Goal: Task Accomplishment & Management: Complete application form

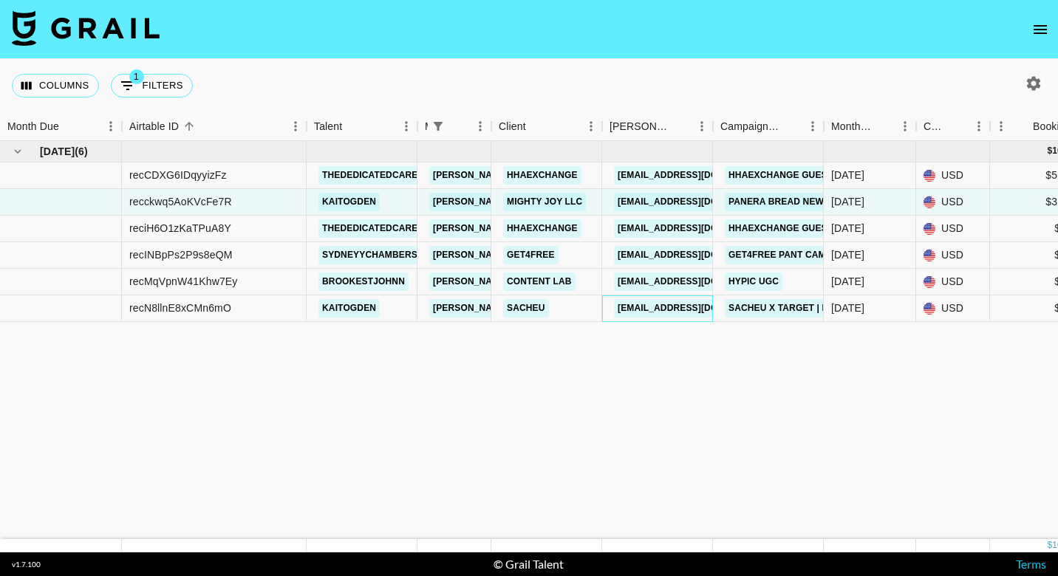
click at [649, 312] on link "[EMAIL_ADDRESS][DOMAIN_NAME]" at bounding box center [697, 308] width 166 height 18
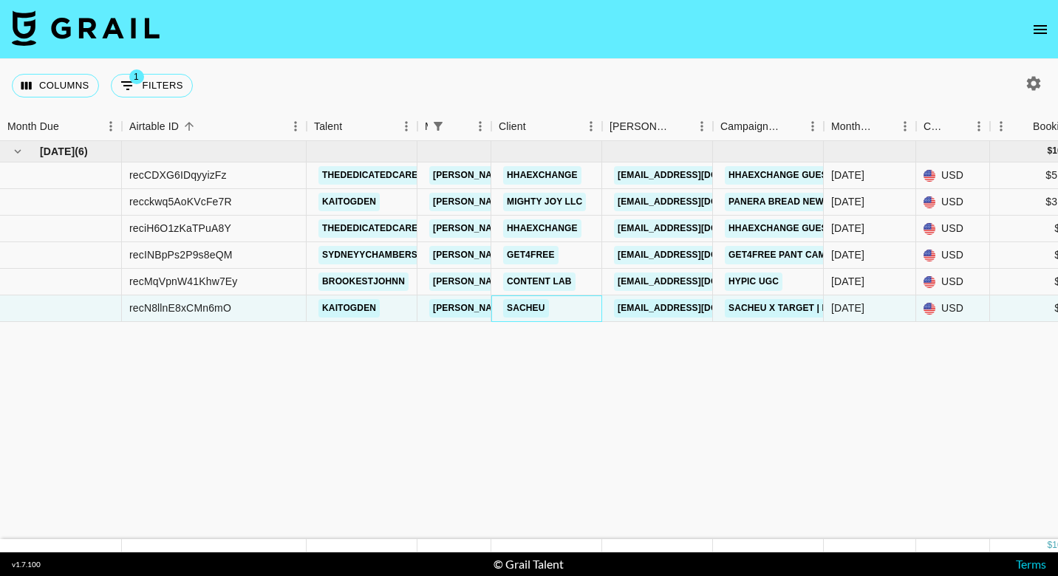
click at [531, 313] on link "Sacheu" at bounding box center [526, 308] width 46 height 18
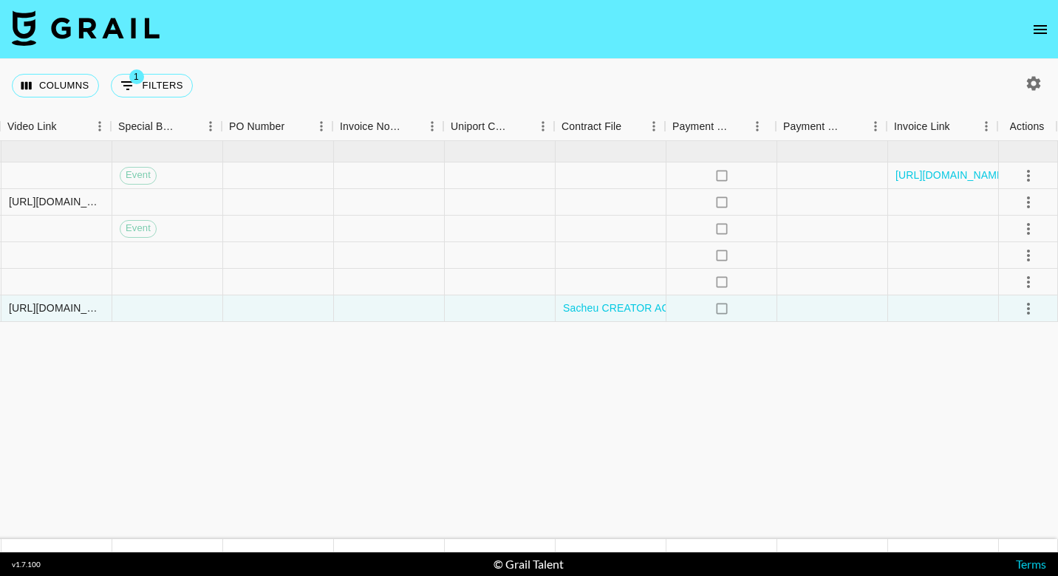
scroll to position [0, 1395]
click at [1030, 312] on icon "select merge strategy" at bounding box center [1029, 309] width 18 height 18
click at [1028, 447] on li "Approve" at bounding box center [1010, 447] width 96 height 27
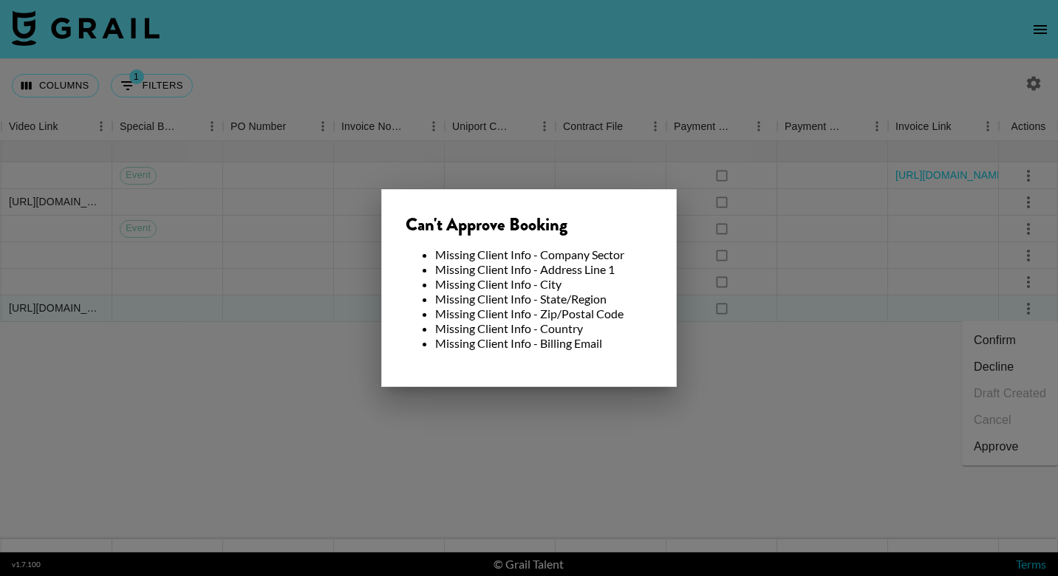
click at [841, 439] on div at bounding box center [529, 288] width 1058 height 576
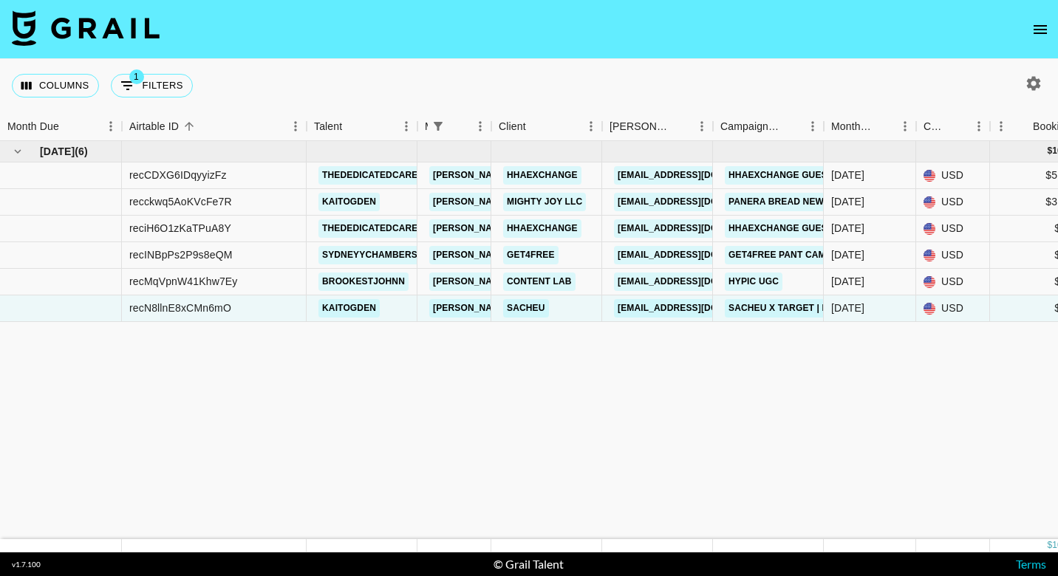
scroll to position [0, 0]
click at [528, 309] on link "Sacheu" at bounding box center [526, 308] width 46 height 18
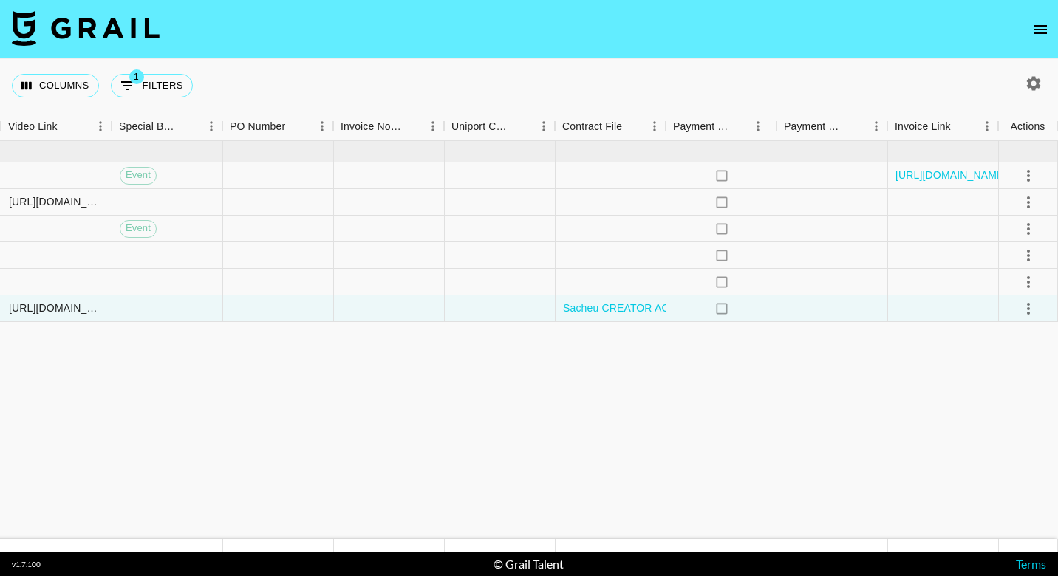
scroll to position [0, 1395]
click at [1029, 307] on icon "select merge strategy" at bounding box center [1029, 309] width 18 height 18
click at [1007, 448] on div "Approve" at bounding box center [996, 447] width 45 height 18
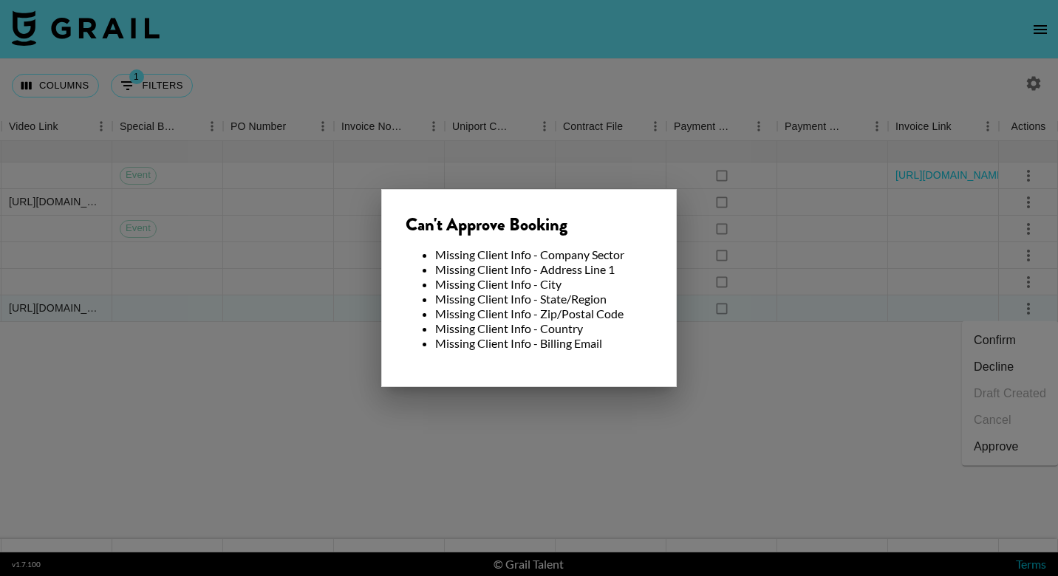
click at [790, 426] on div at bounding box center [529, 288] width 1058 height 576
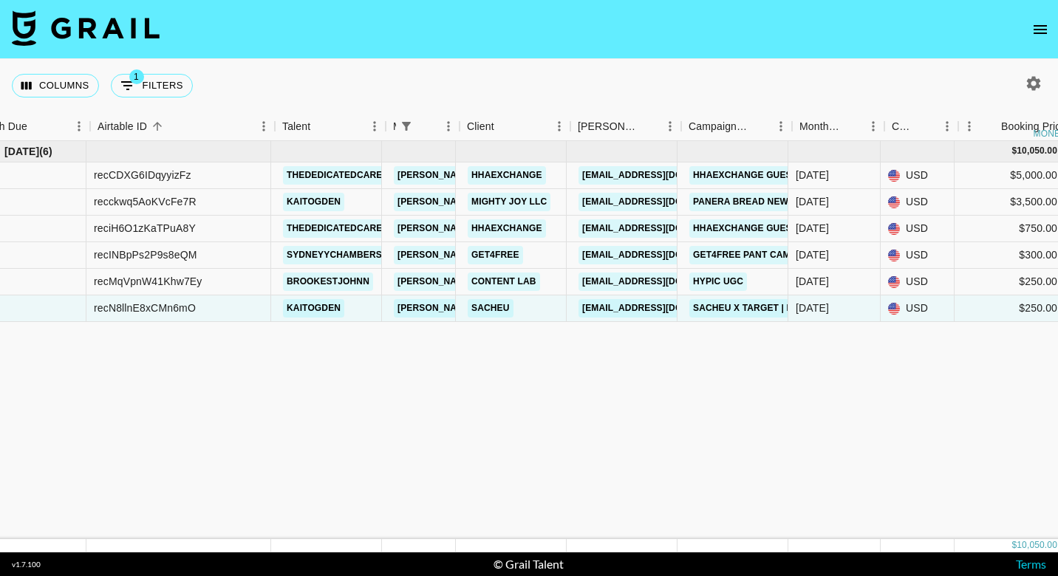
scroll to position [0, 36]
click at [511, 173] on link "Hhaexchange" at bounding box center [506, 175] width 78 height 18
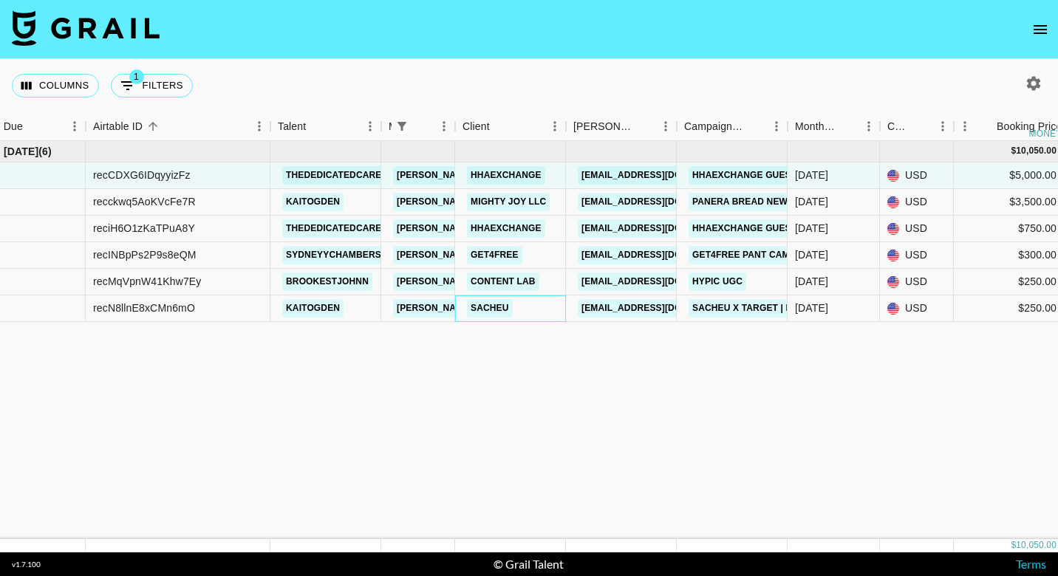
click at [497, 311] on link "Sacheu" at bounding box center [490, 308] width 46 height 18
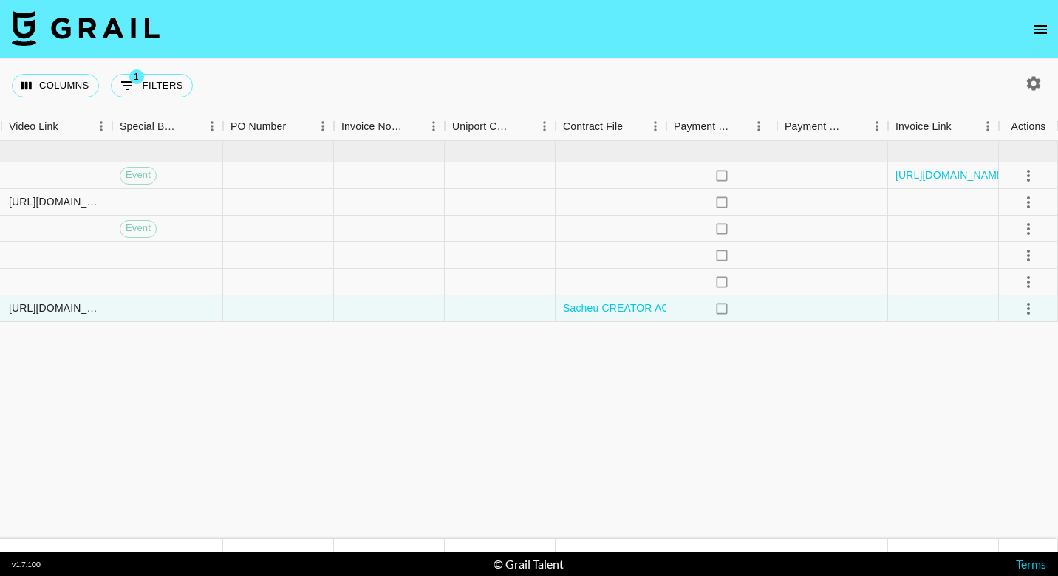
scroll to position [0, 1395]
click at [1031, 309] on icon "select merge strategy" at bounding box center [1029, 309] width 18 height 18
click at [1009, 442] on div "Approve" at bounding box center [996, 447] width 45 height 18
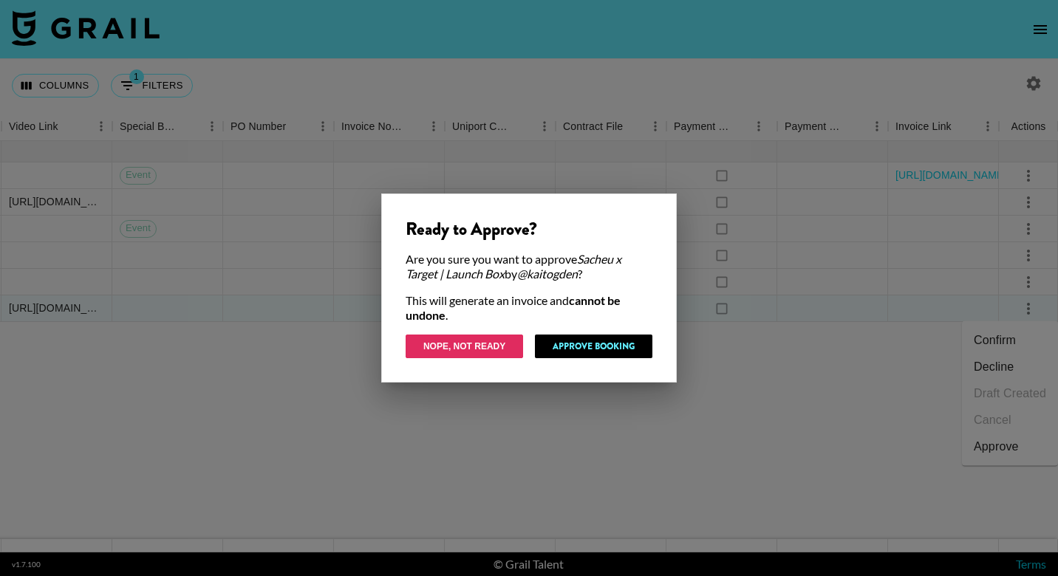
click at [490, 349] on button "Nope, Not Ready" at bounding box center [464, 347] width 117 height 24
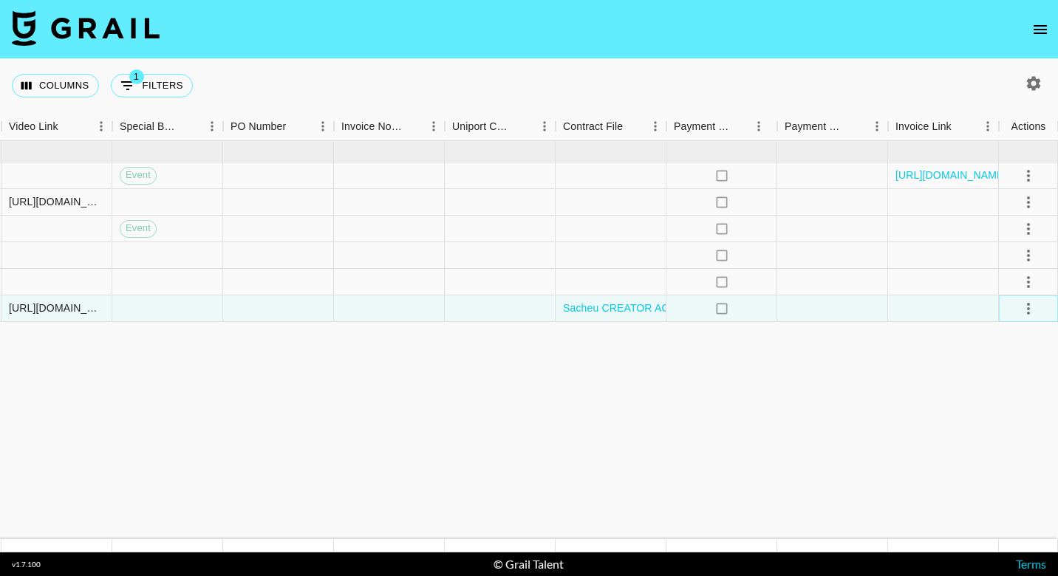
click at [1029, 308] on icon "select merge strategy" at bounding box center [1028, 309] width 3 height 12
click at [1010, 446] on div "Approve" at bounding box center [996, 447] width 45 height 18
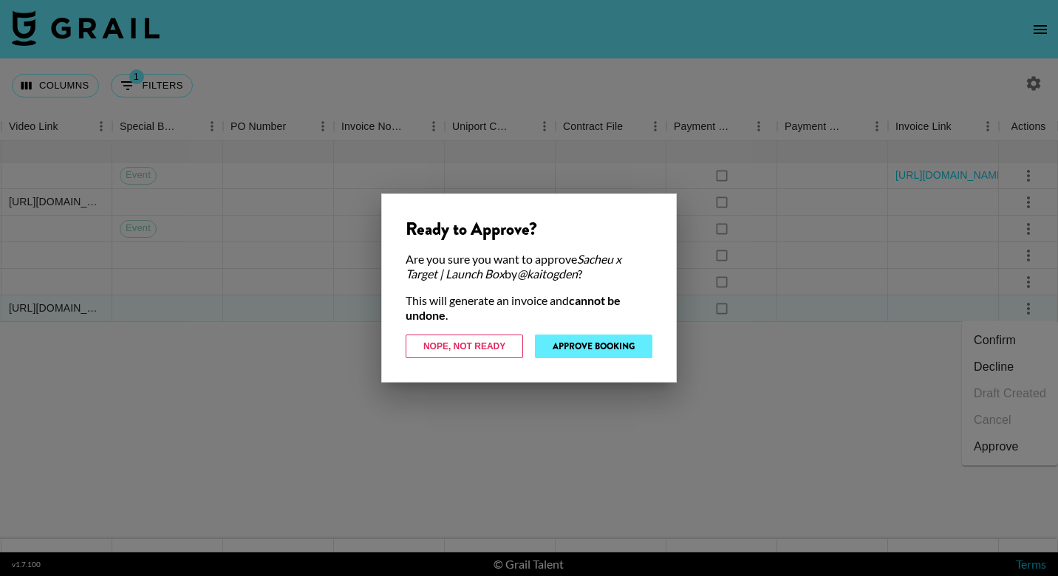
click at [626, 347] on button "Approve Booking" at bounding box center [593, 347] width 117 height 24
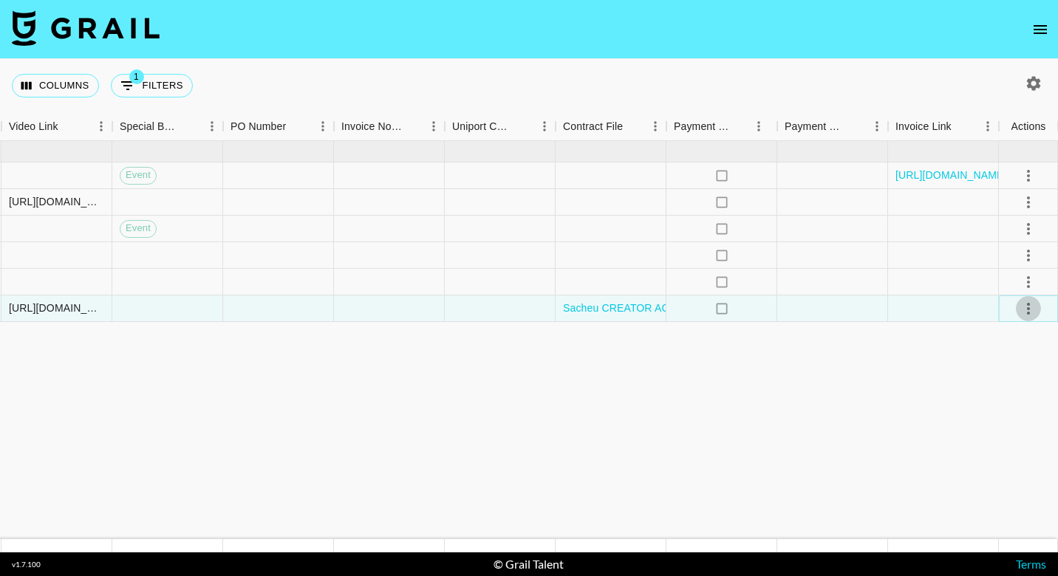
click at [1035, 308] on icon "select merge strategy" at bounding box center [1029, 309] width 18 height 18
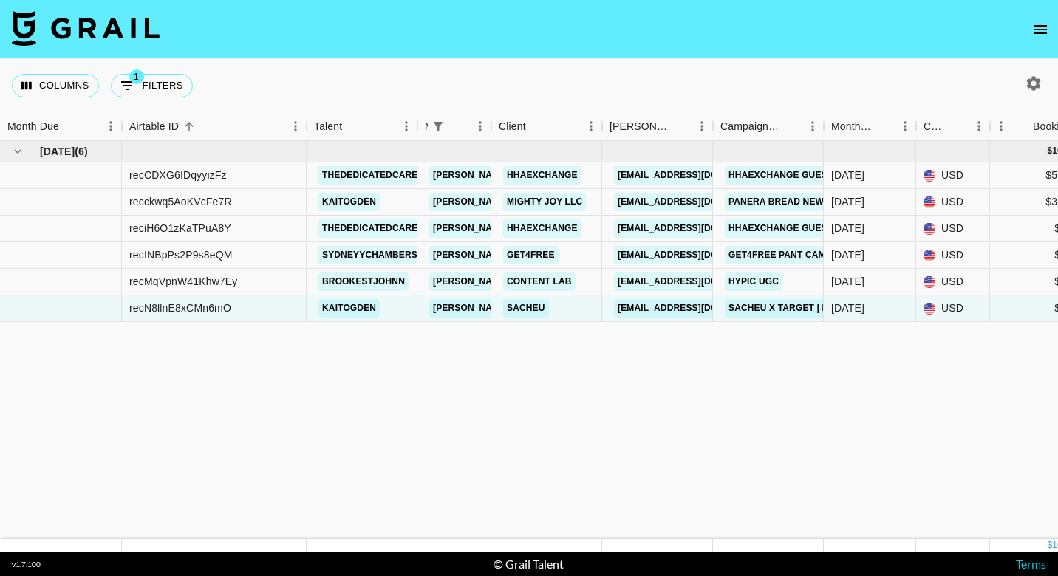
scroll to position [0, 0]
click at [546, 282] on link "Content Lab" at bounding box center [539, 282] width 72 height 18
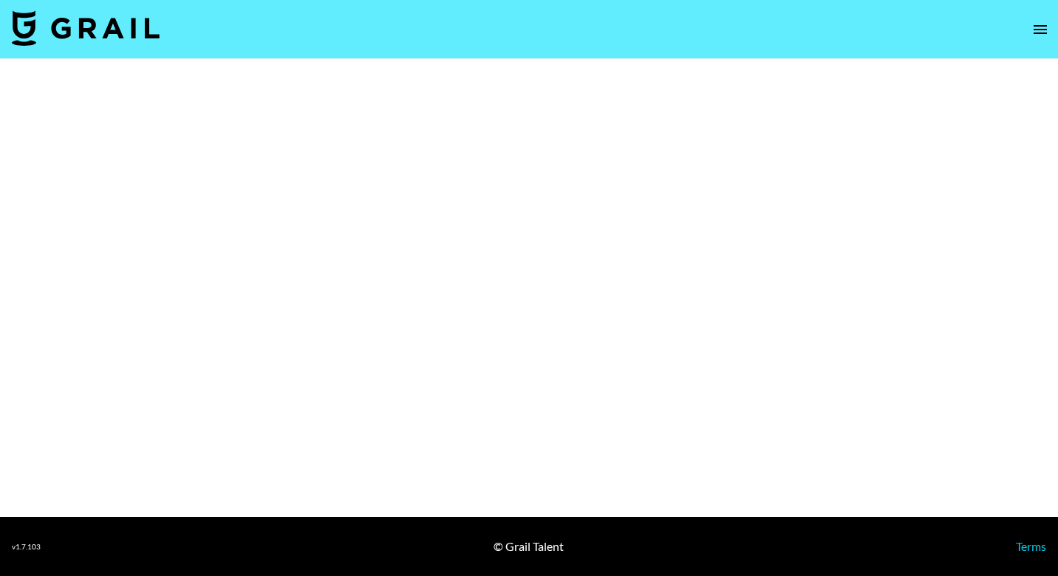
select select "Brand"
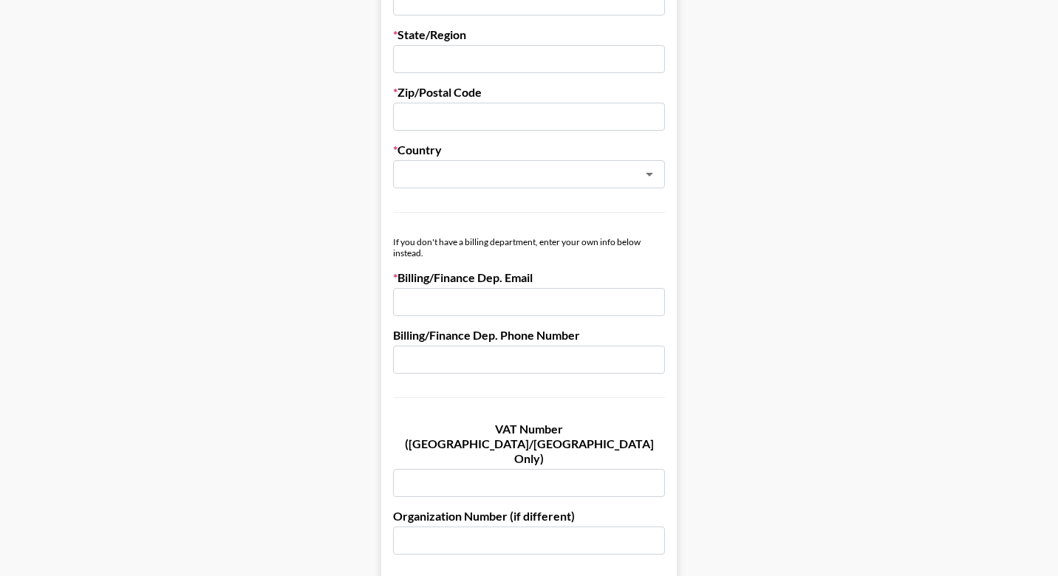
scroll to position [617, 0]
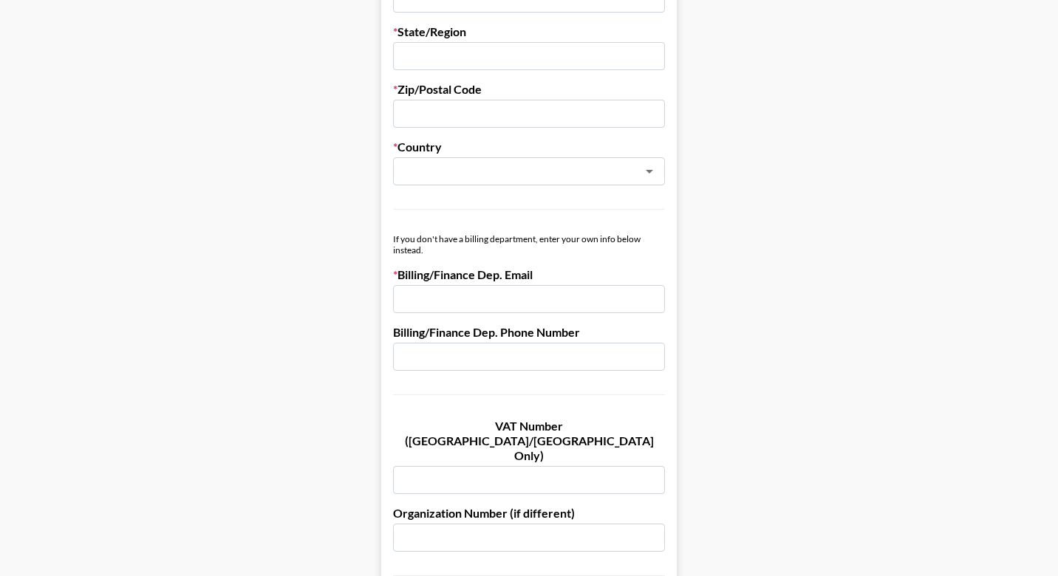
paste input "[EMAIL_ADDRESS][DOMAIN_NAME]"
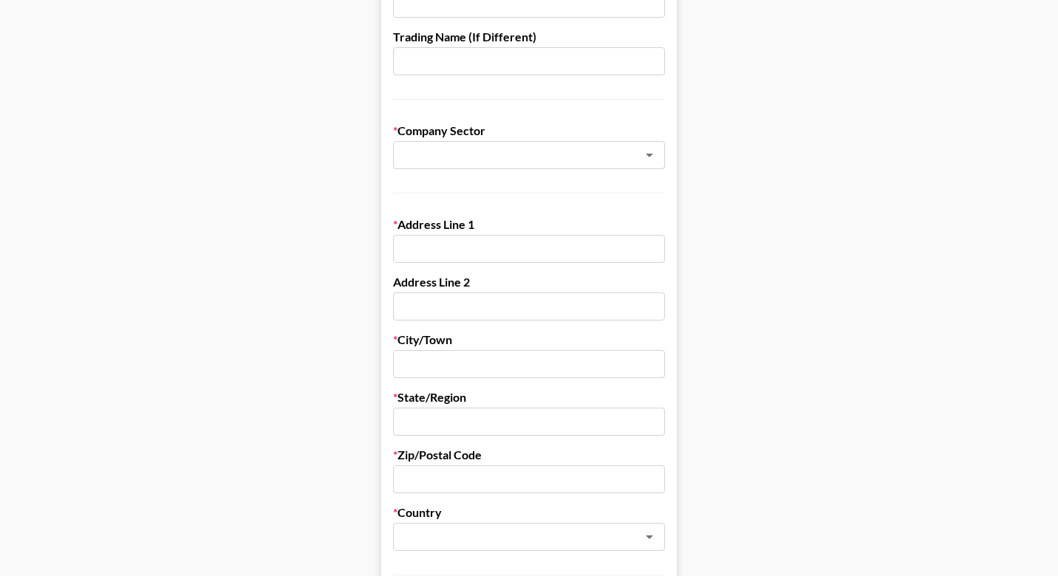
scroll to position [236, 0]
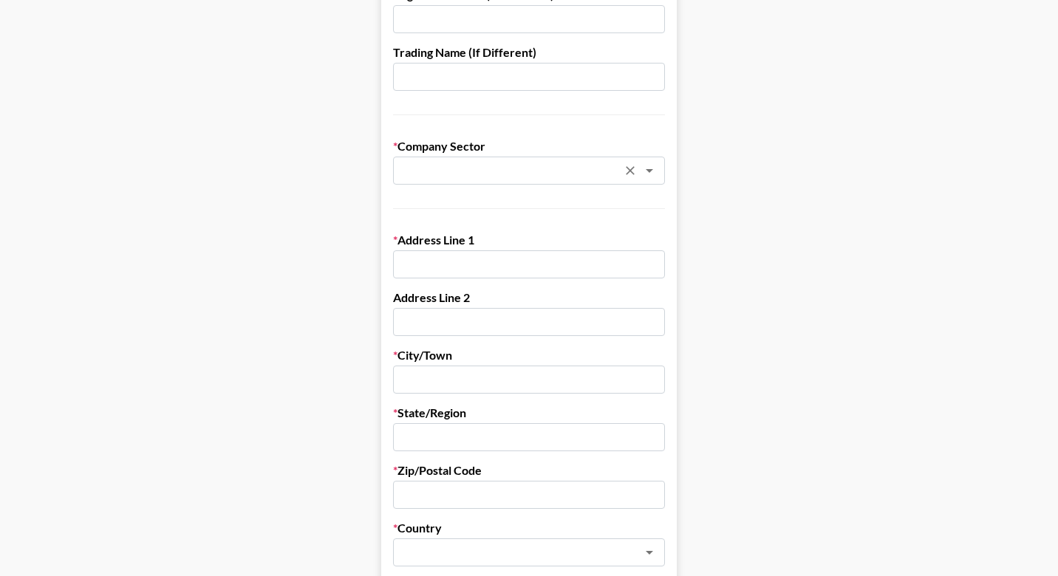
type input "bills@glossventures.com"
click at [526, 195] on li "Cosmetics, Make-Up & Beauty" at bounding box center [529, 203] width 272 height 24
type input "Cosmetics, Make-Up & Beauty"
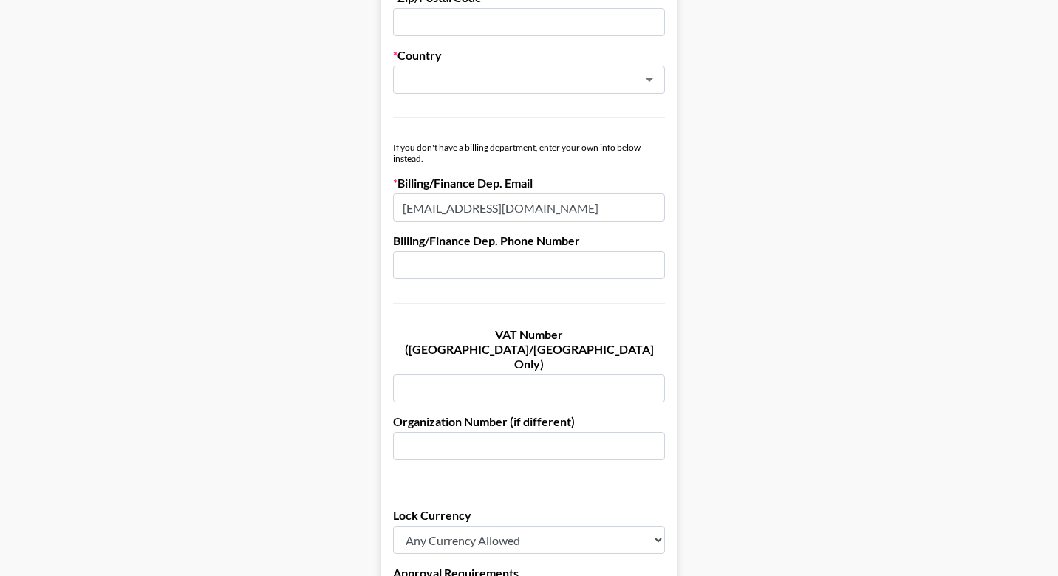
scroll to position [712, 0]
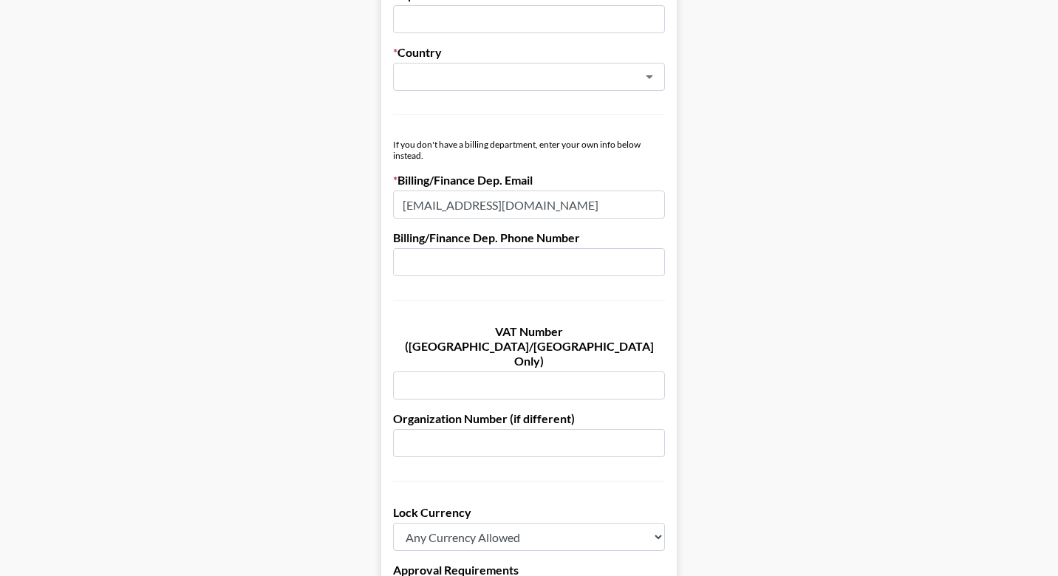
paste input "87-2724780"
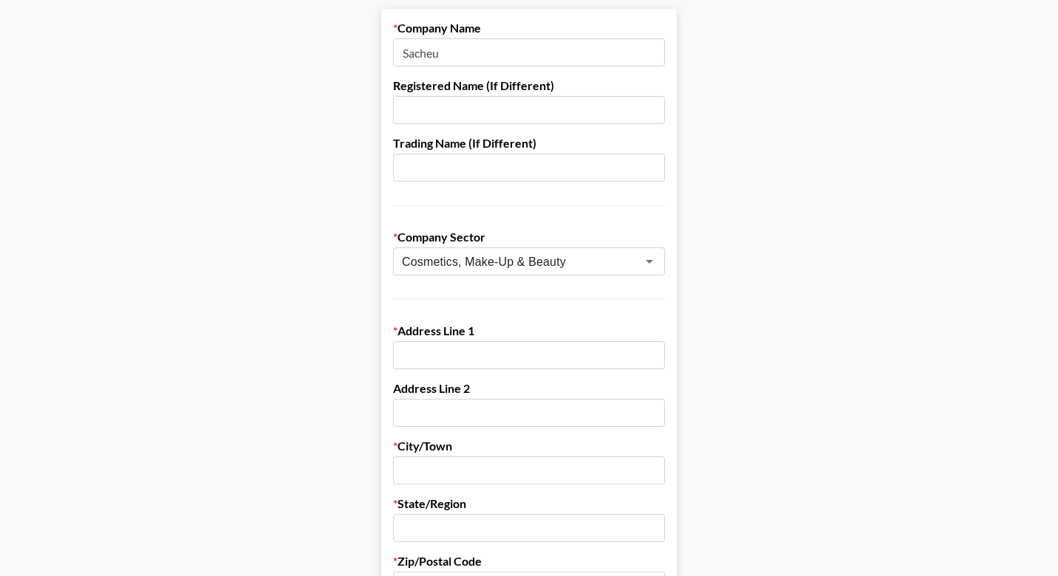
scroll to position [146, 0]
type input "87-2724780"
drag, startPoint x: 464, startPoint y: 52, endPoint x: 296, endPoint y: 52, distance: 168.5
paste input "Sacheu Beauty Inc."
type input "Sacheu Beauty Inc."
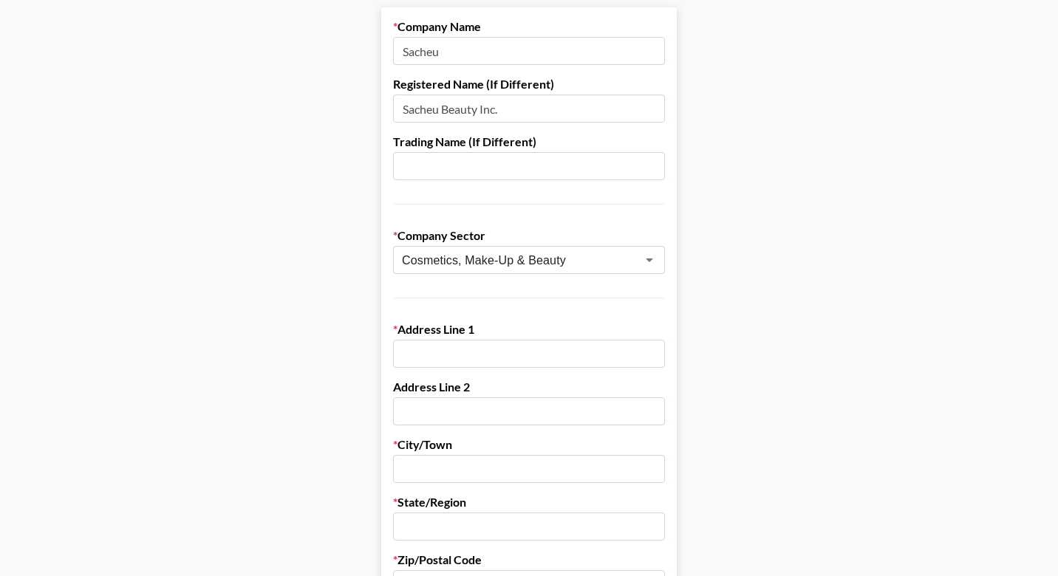
paste input "Sacheu Beauty Inc."
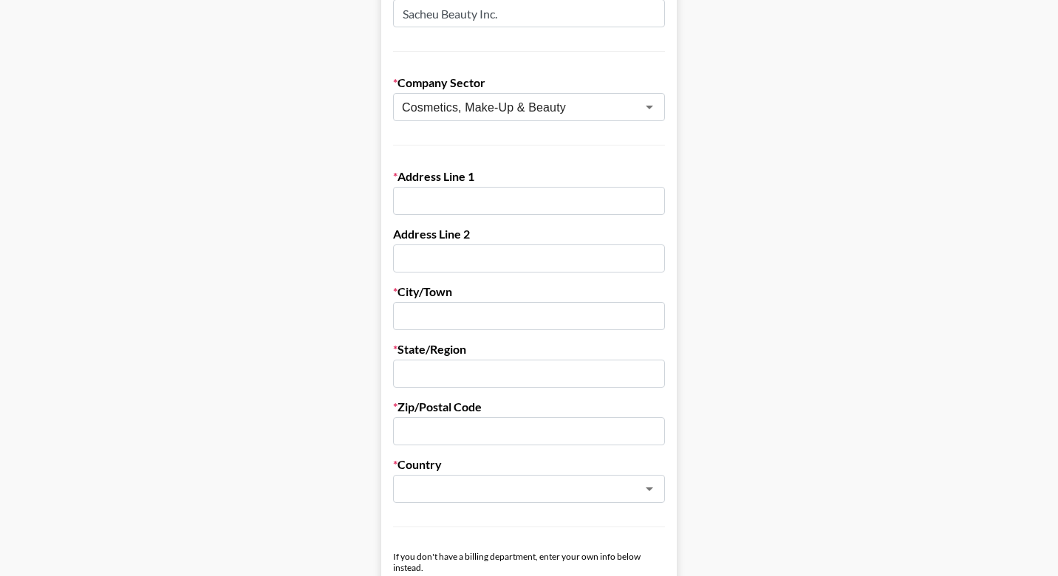
scroll to position [300, 0]
type input "Sacheu Beauty Inc."
paste input "Sacheu Beauty Inc."
type input "Sacheu Beauty Inc."
drag, startPoint x: 502, startPoint y: 201, endPoint x: 336, endPoint y: 201, distance: 166.3
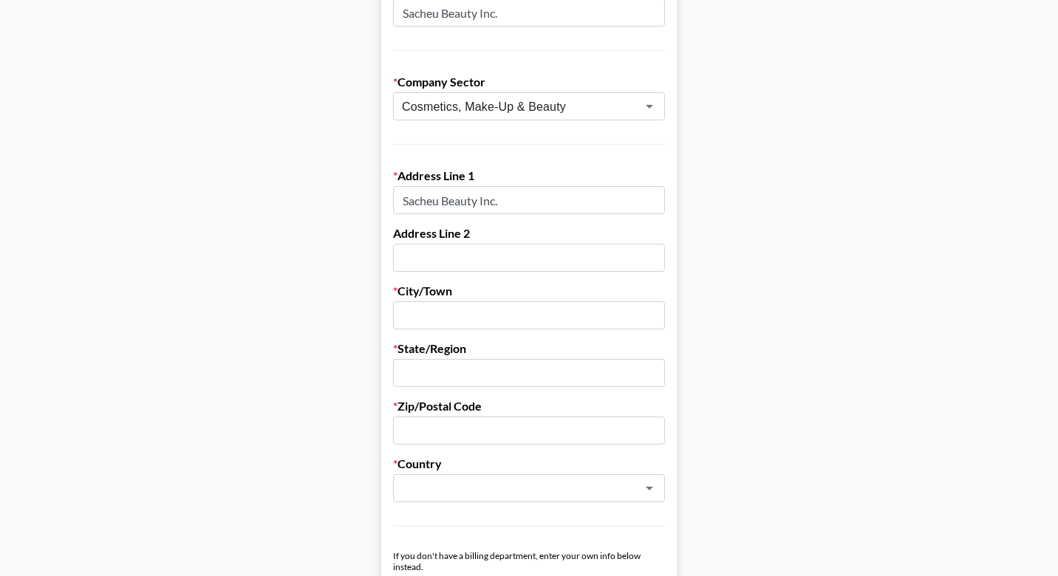
click at [336, 201] on main "Send New Client Form to Client Copy Link to Client Form Company Name Sacheu Reg…" at bounding box center [529, 544] width 1034 height 1522
paste input "1901 Avenue of the Stars,"
paste input "19th Floor"
type input "1901 Avenue of the Stars 19th Floor"
paste input "Los Angeles, CA"
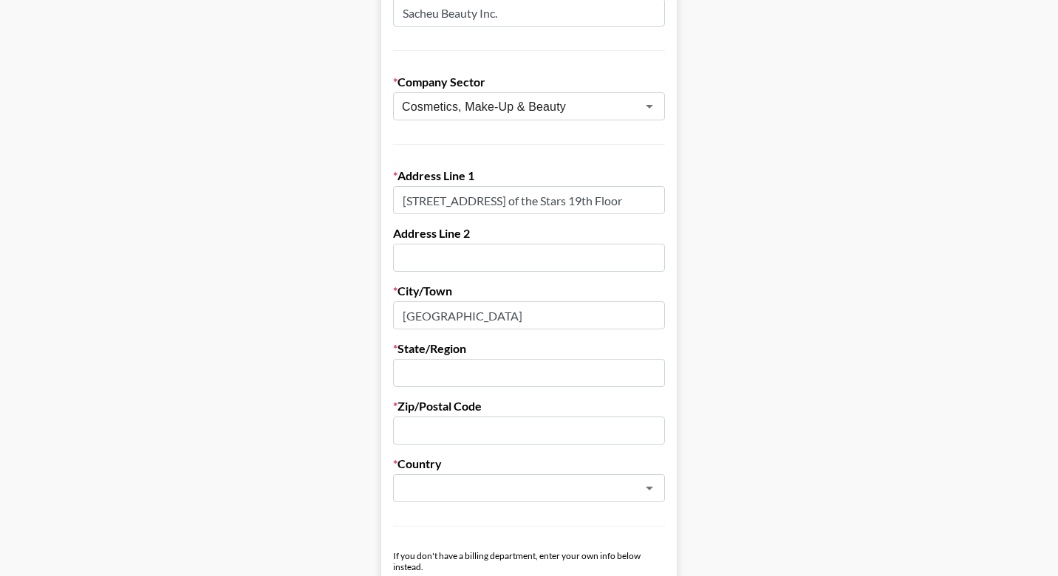
type input "Los Angeles"
type input "CA"
paste input "90067"
type input "90067"
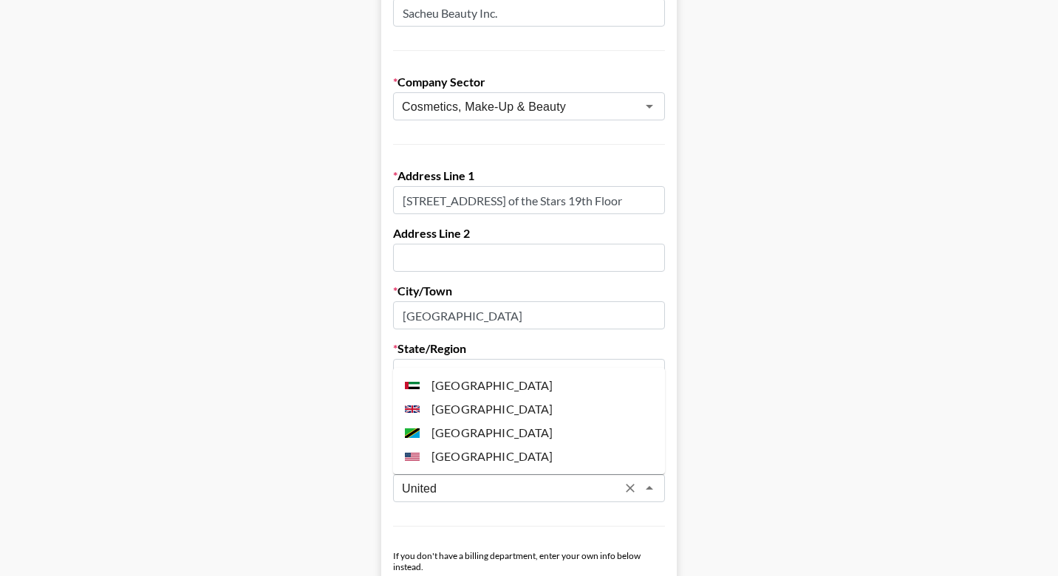
click at [508, 457] on li "United States" at bounding box center [529, 457] width 272 height 24
type input "United States"
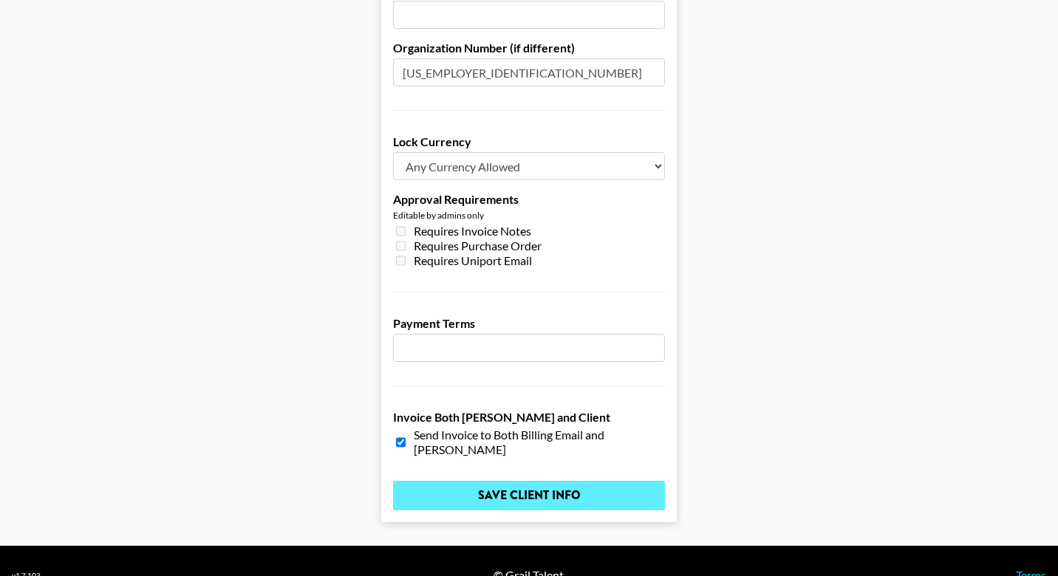
scroll to position [1082, 0]
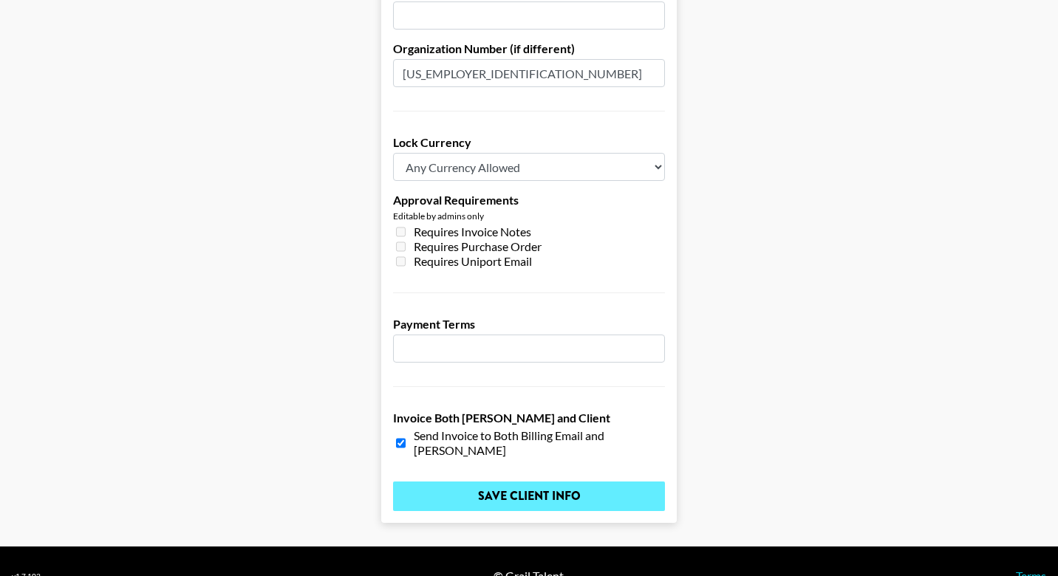
click at [615, 482] on input "Save Client Info" at bounding box center [529, 497] width 272 height 30
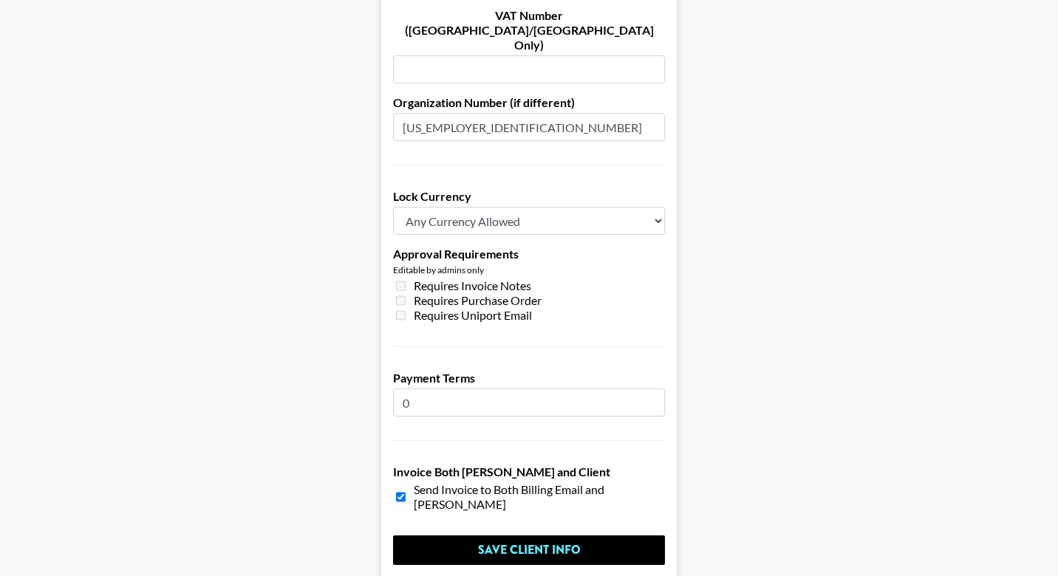
scroll to position [1080, 0]
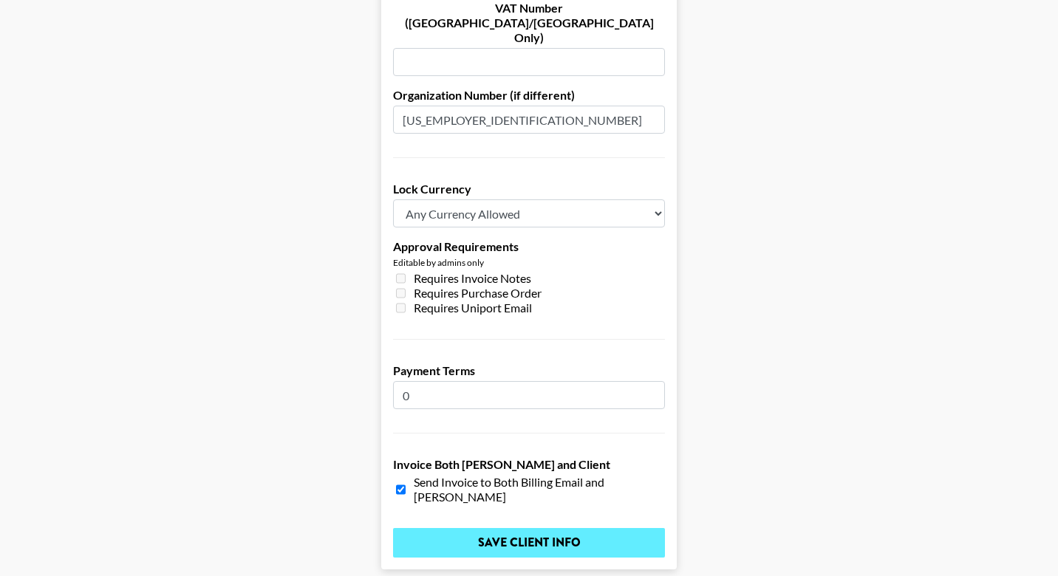
click at [534, 528] on input "Save Client Info" at bounding box center [529, 543] width 272 height 30
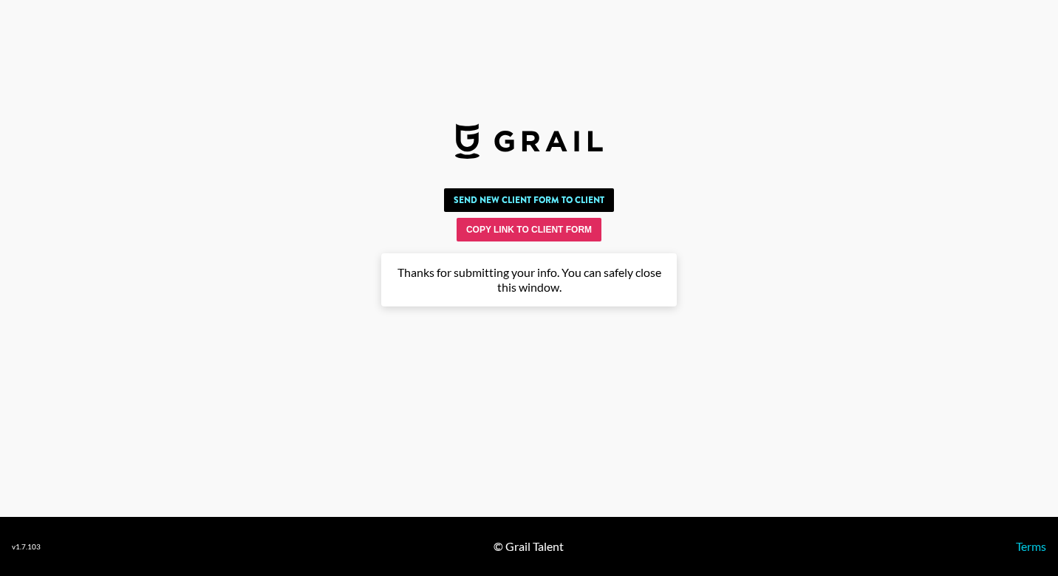
scroll to position [0, 0]
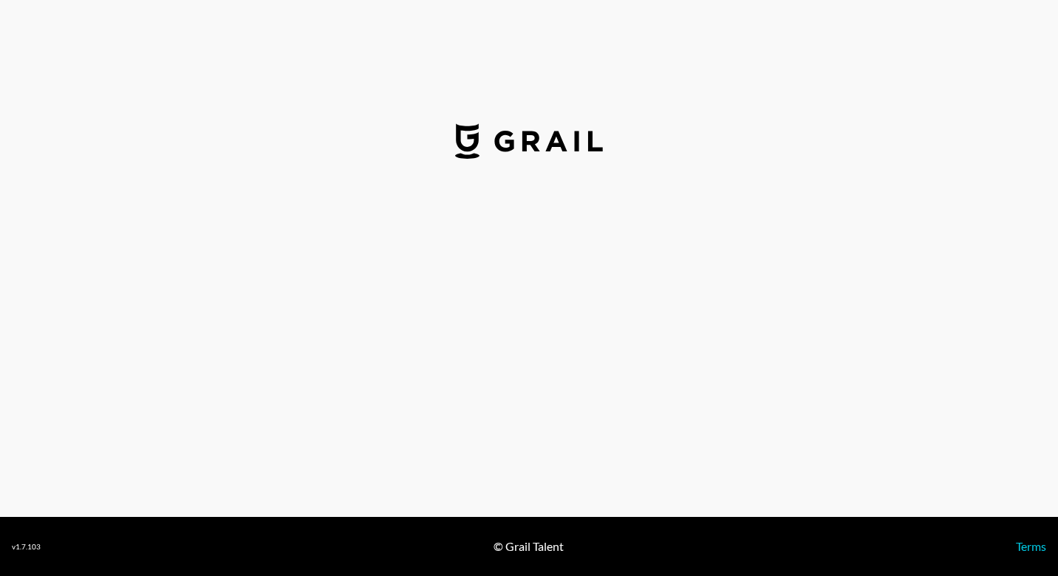
select select "USD"
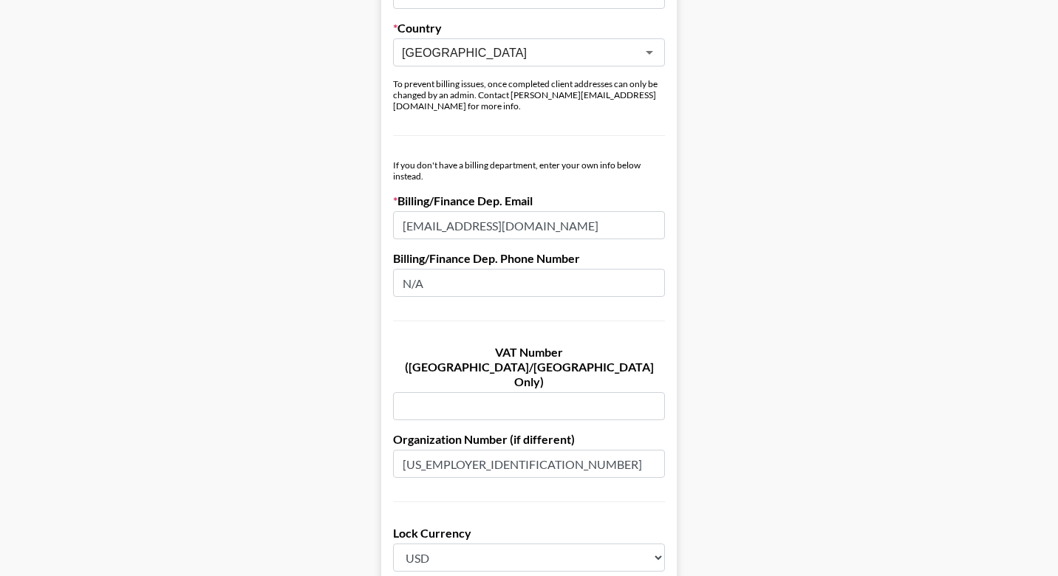
scroll to position [736, 0]
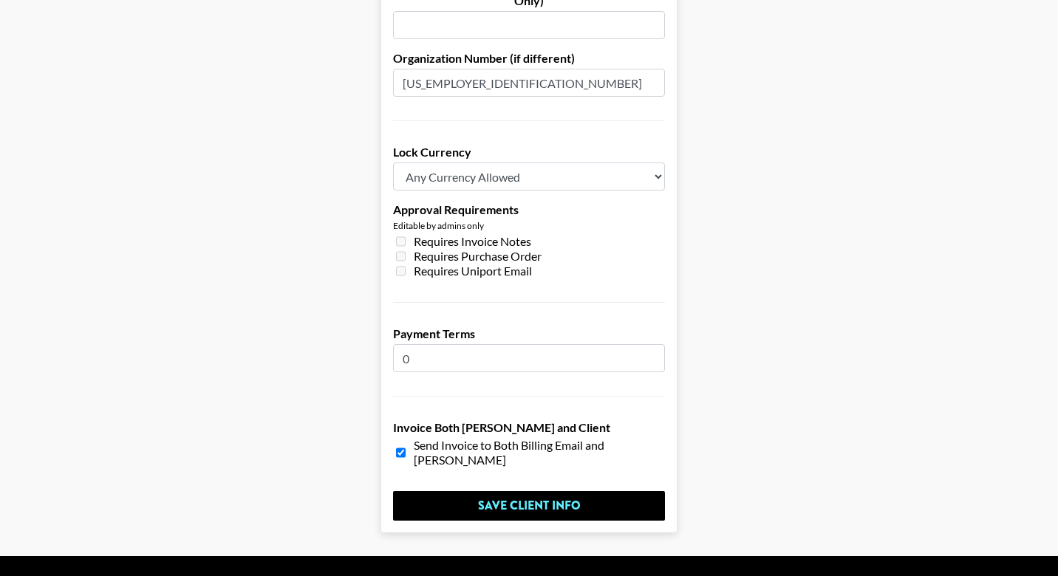
scroll to position [1116, 0]
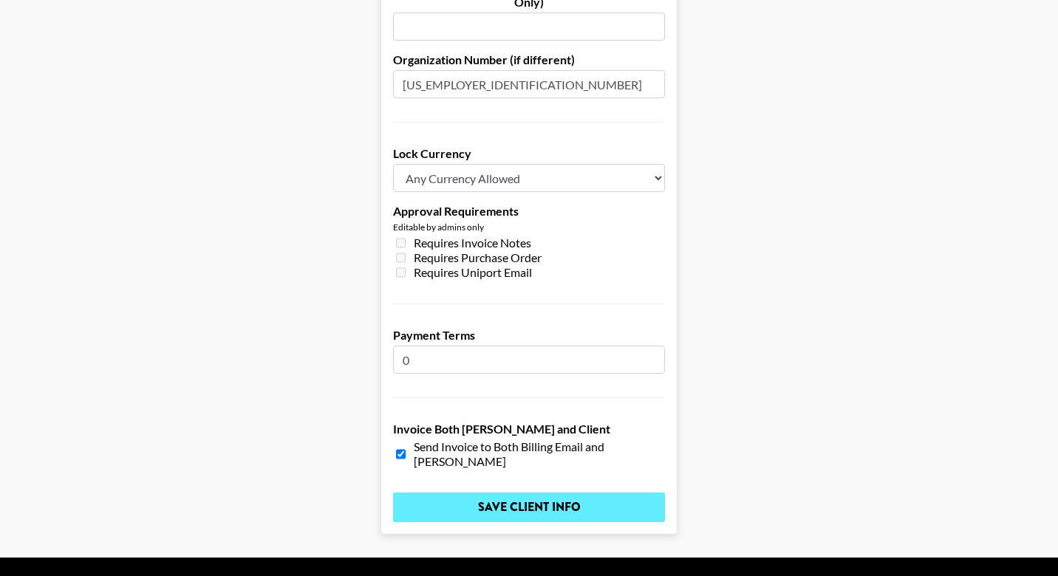
type input "N/A"
click at [482, 493] on input "Save Client Info" at bounding box center [529, 508] width 272 height 30
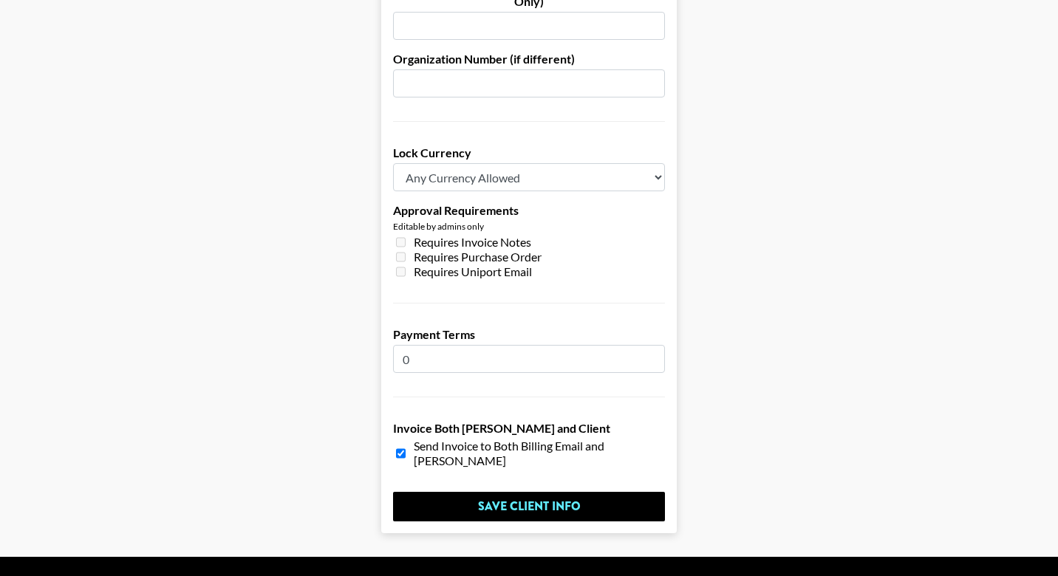
scroll to position [1116, 0]
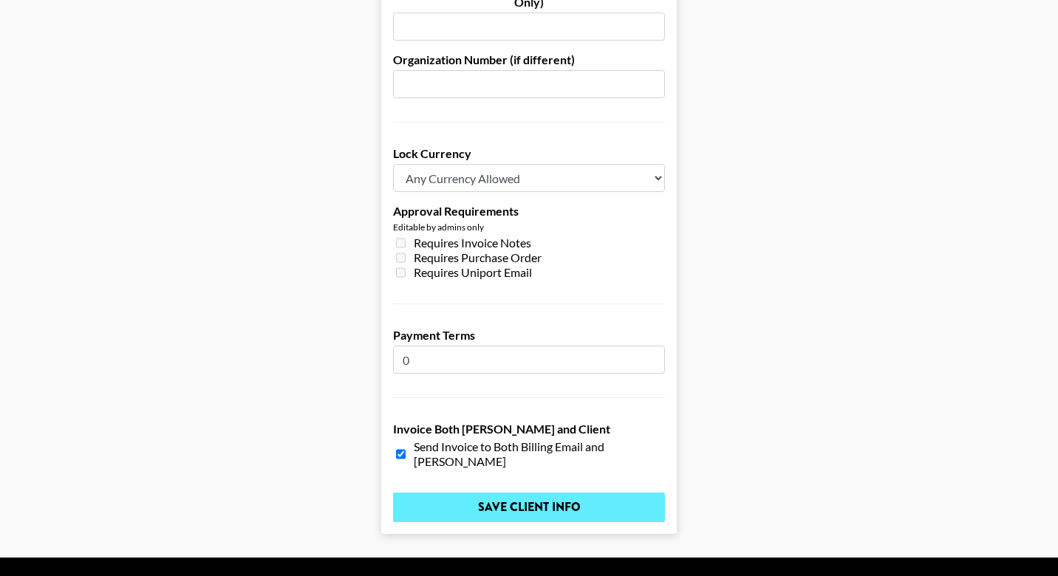
click at [525, 493] on input "Save Client Info" at bounding box center [529, 508] width 272 height 30
